Goal: Navigation & Orientation: Find specific page/section

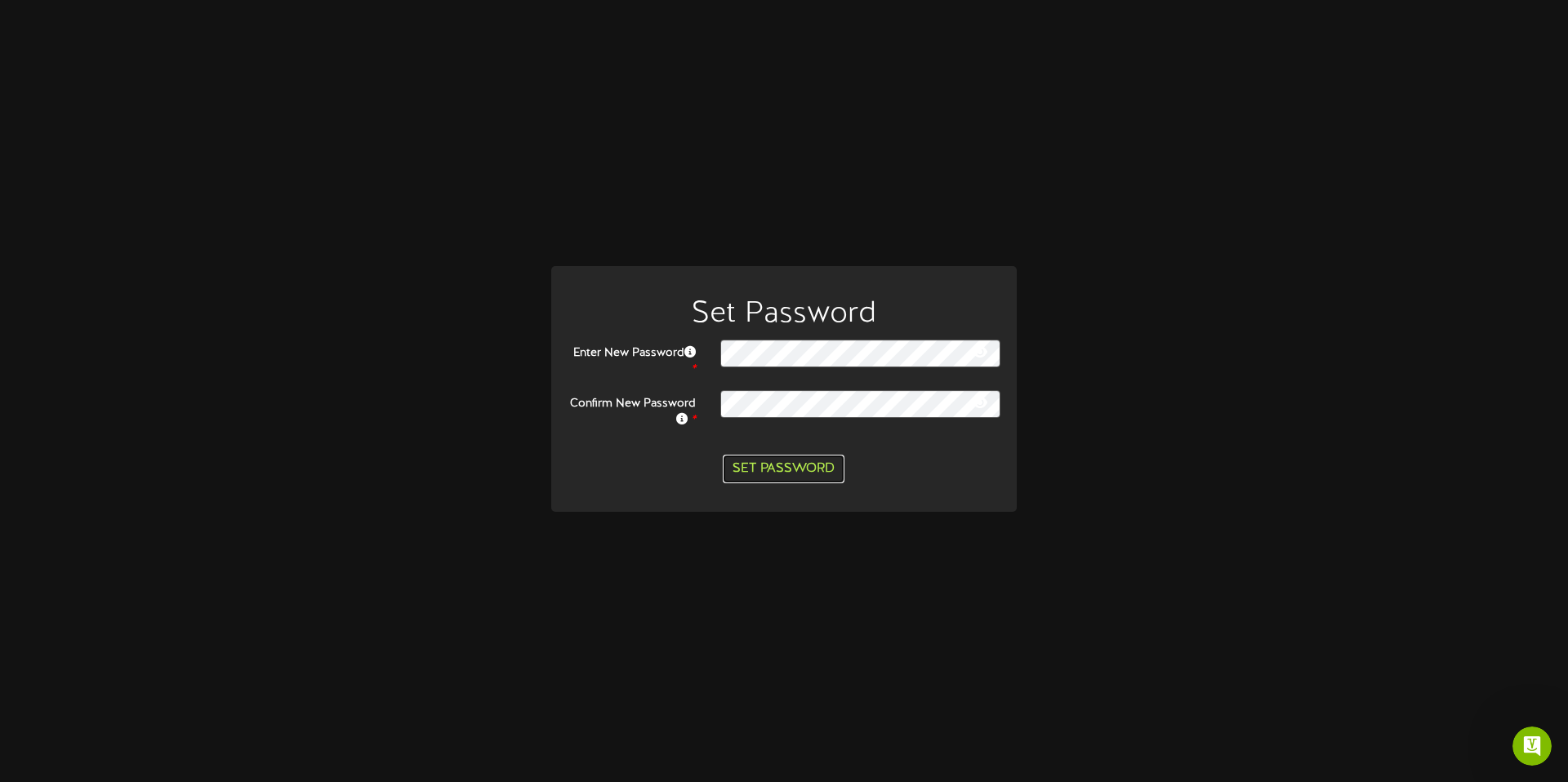
click at [790, 467] on button "Set Password" at bounding box center [783, 469] width 122 height 29
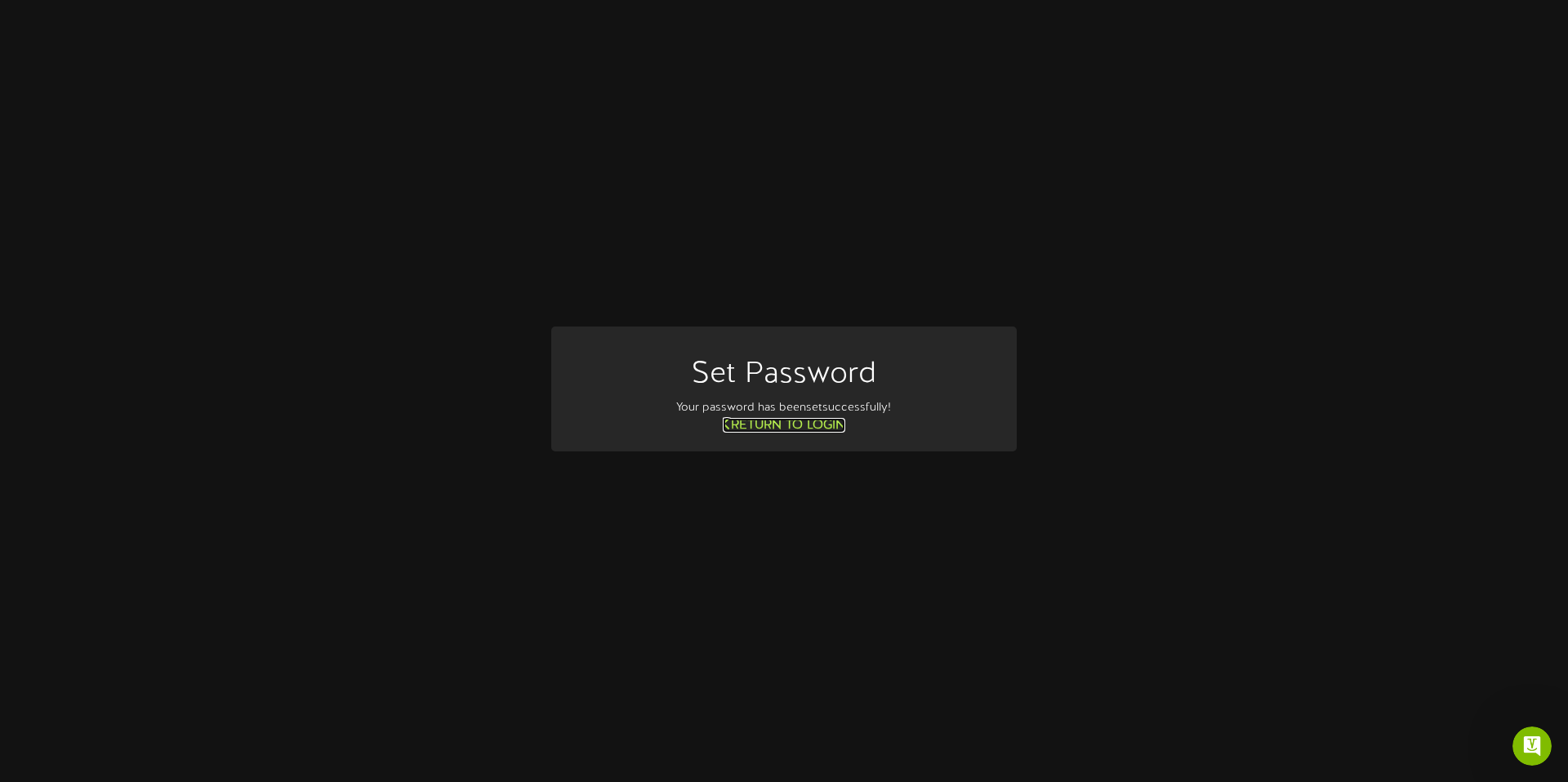
click at [793, 423] on link "Return to Login" at bounding box center [784, 426] width 122 height 15
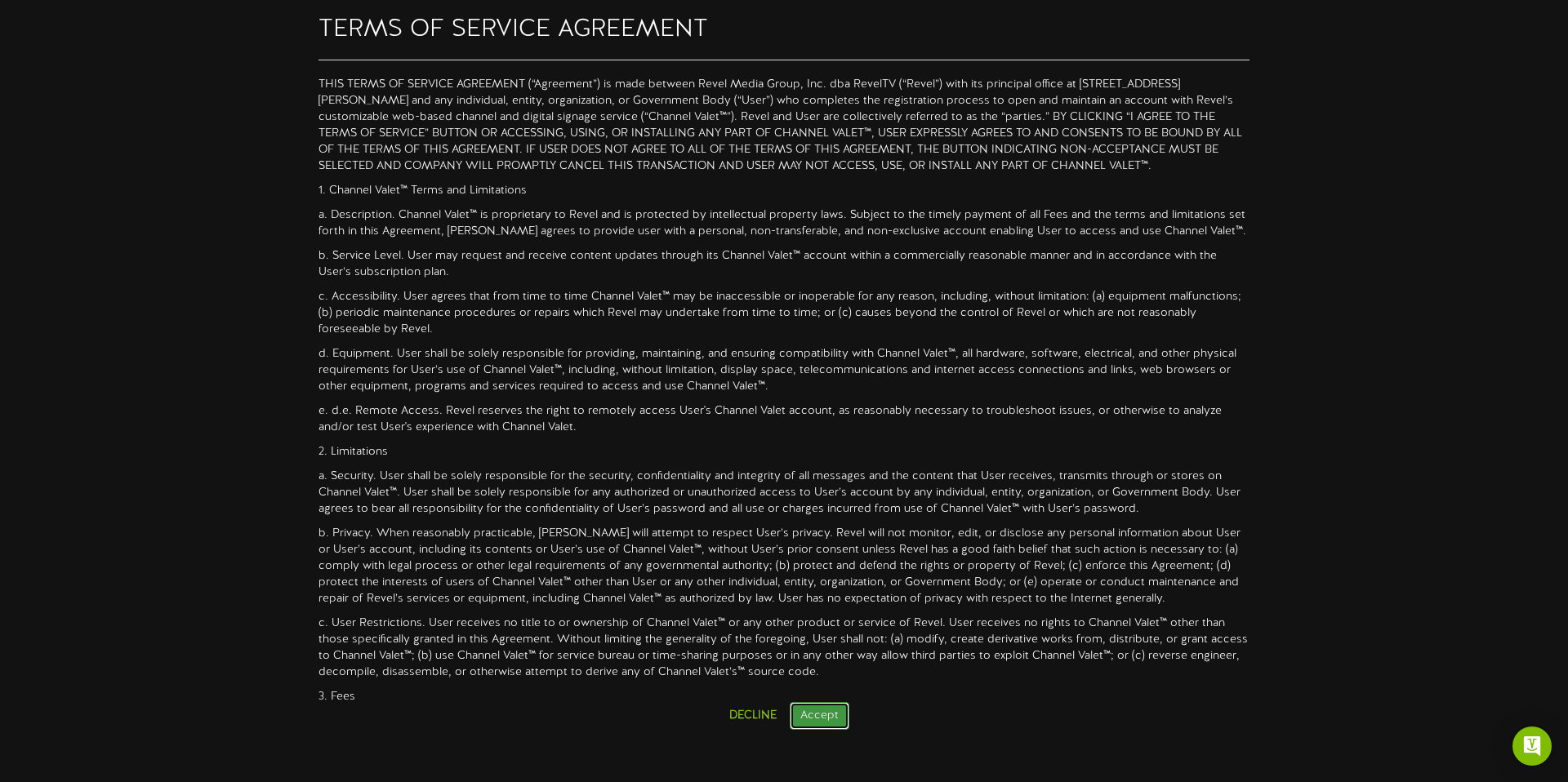
click at [823, 726] on button "Accept" at bounding box center [820, 716] width 60 height 28
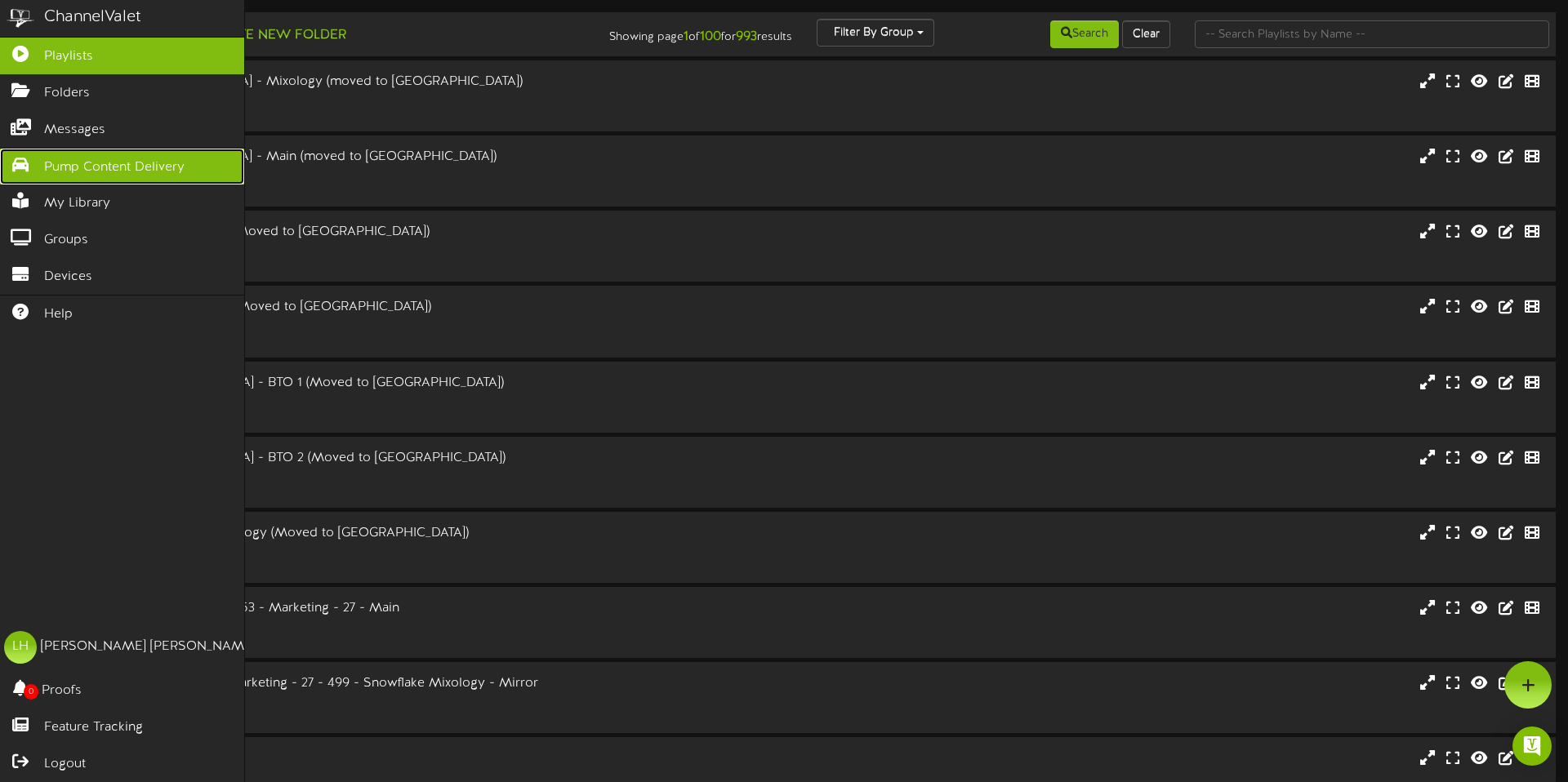
click at [65, 155] on link "Pump Content Delivery" at bounding box center [122, 167] width 244 height 36
click at [73, 162] on span "Pump Content Delivery" at bounding box center [114, 168] width 141 height 19
